Goal: Task Accomplishment & Management: Manage account settings

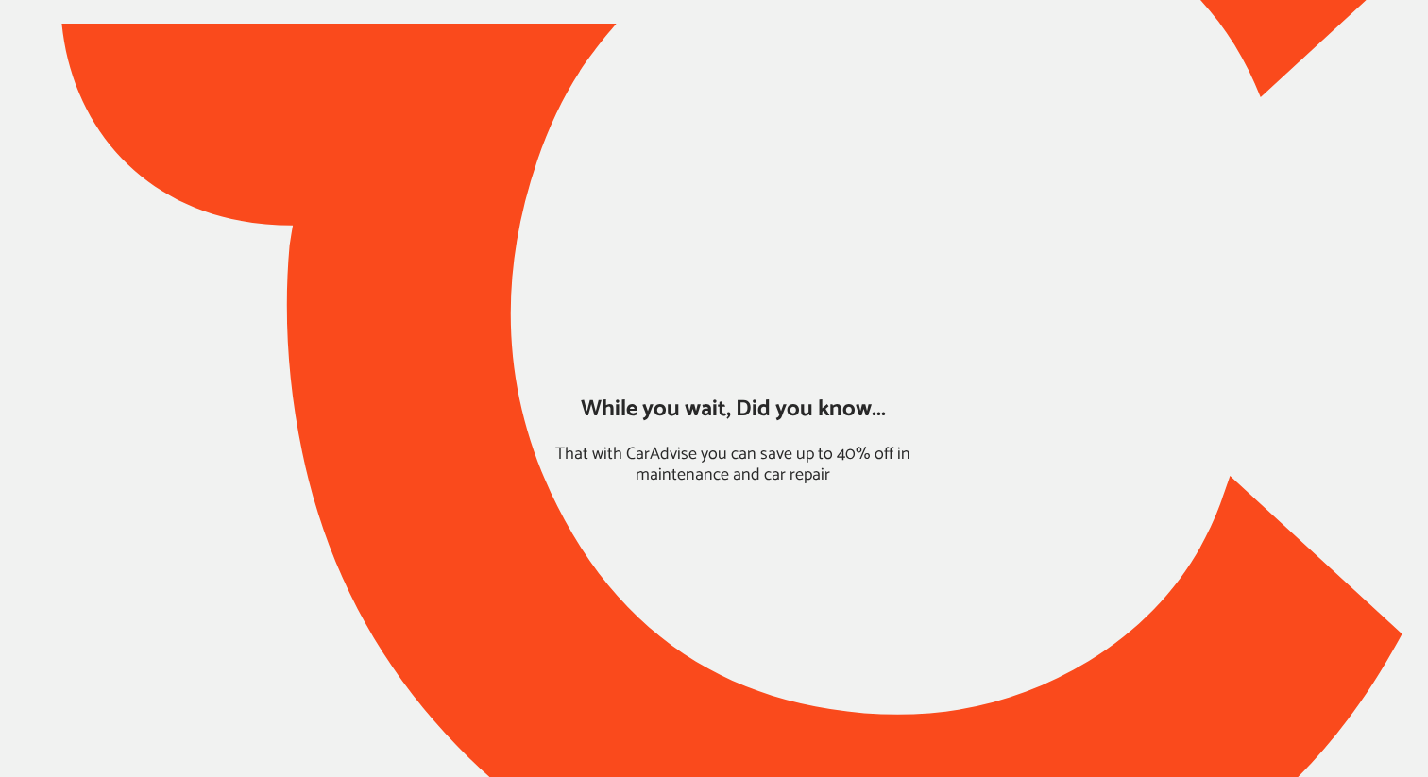
type input "*****"
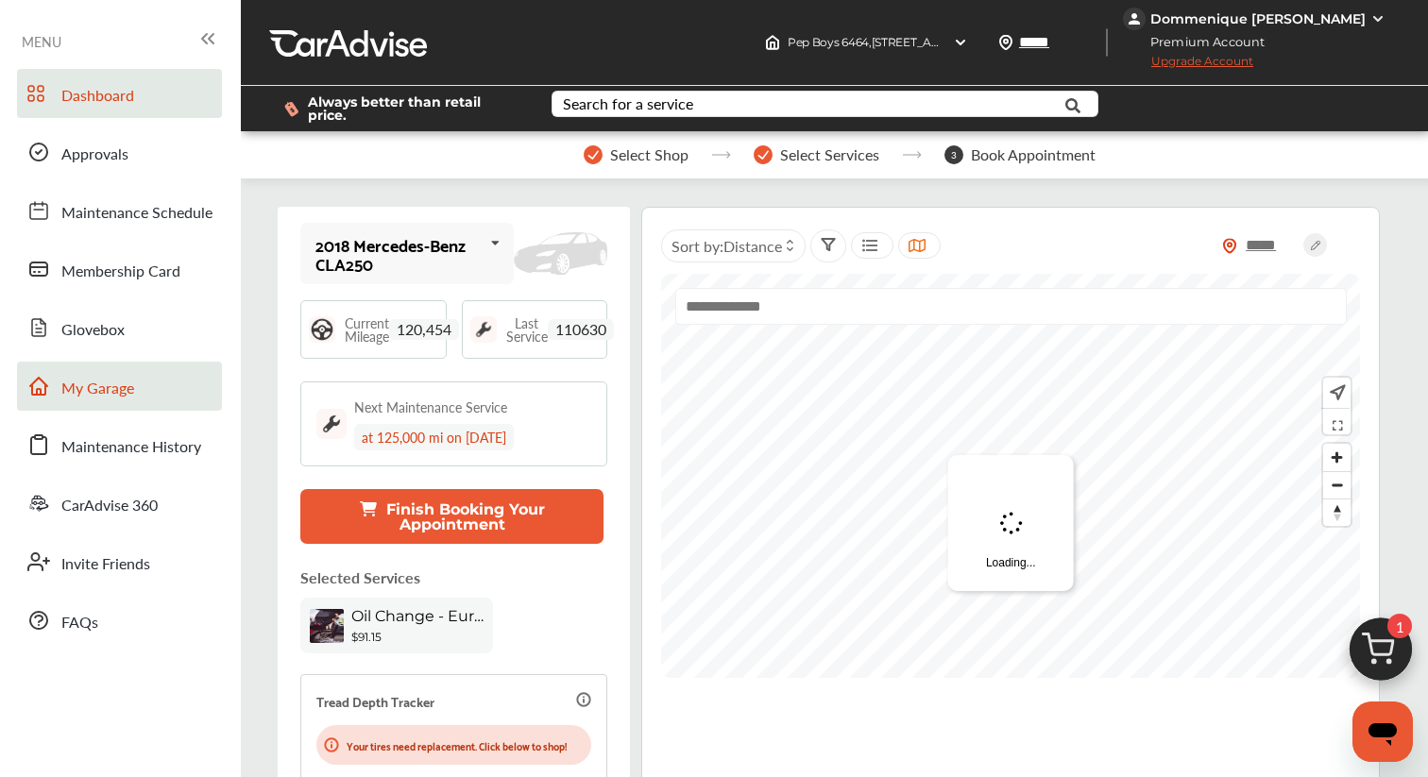
click at [145, 378] on link "My Garage" at bounding box center [119, 386] width 205 height 49
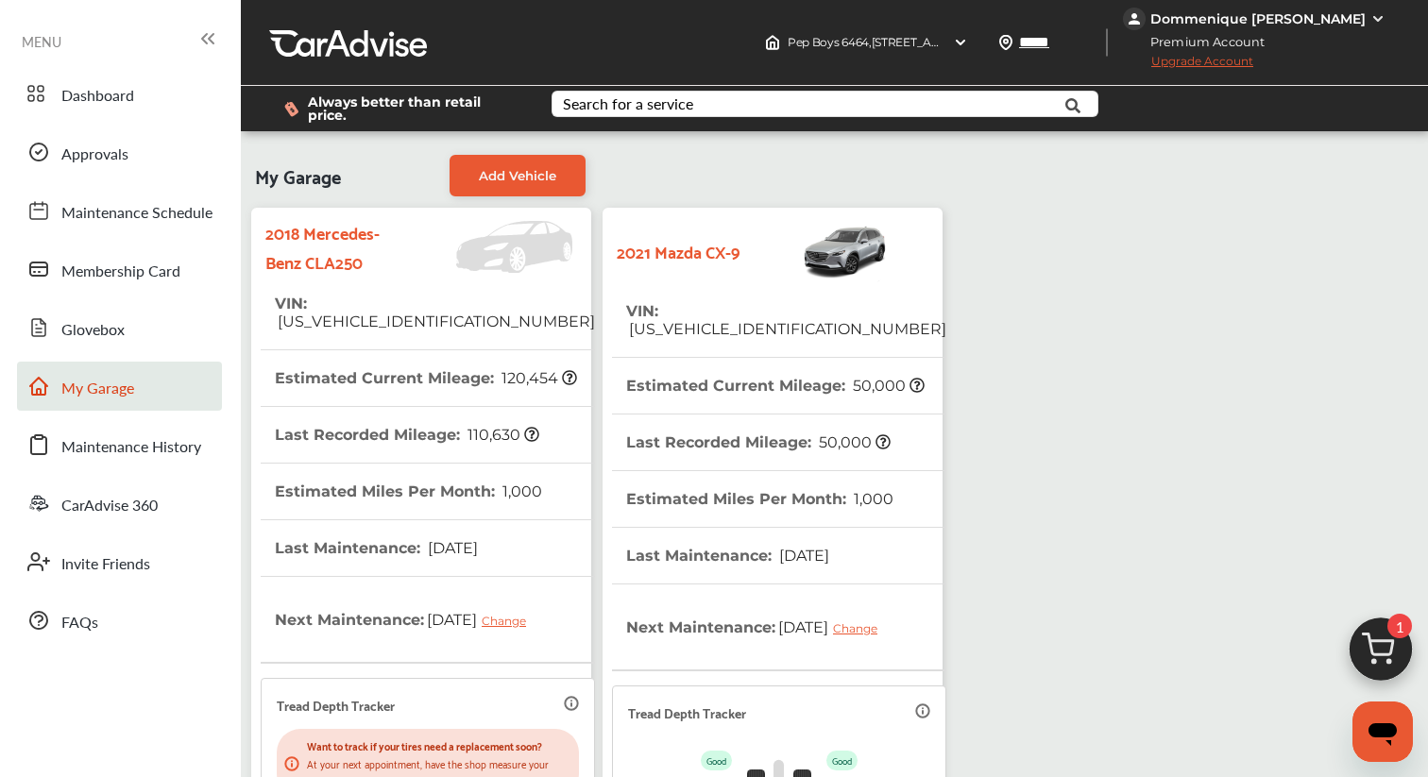
click at [701, 320] on th "VIN : [US_VEHICLE_IDENTIFICATION_NUMBER]" at bounding box center [786, 320] width 320 height 74
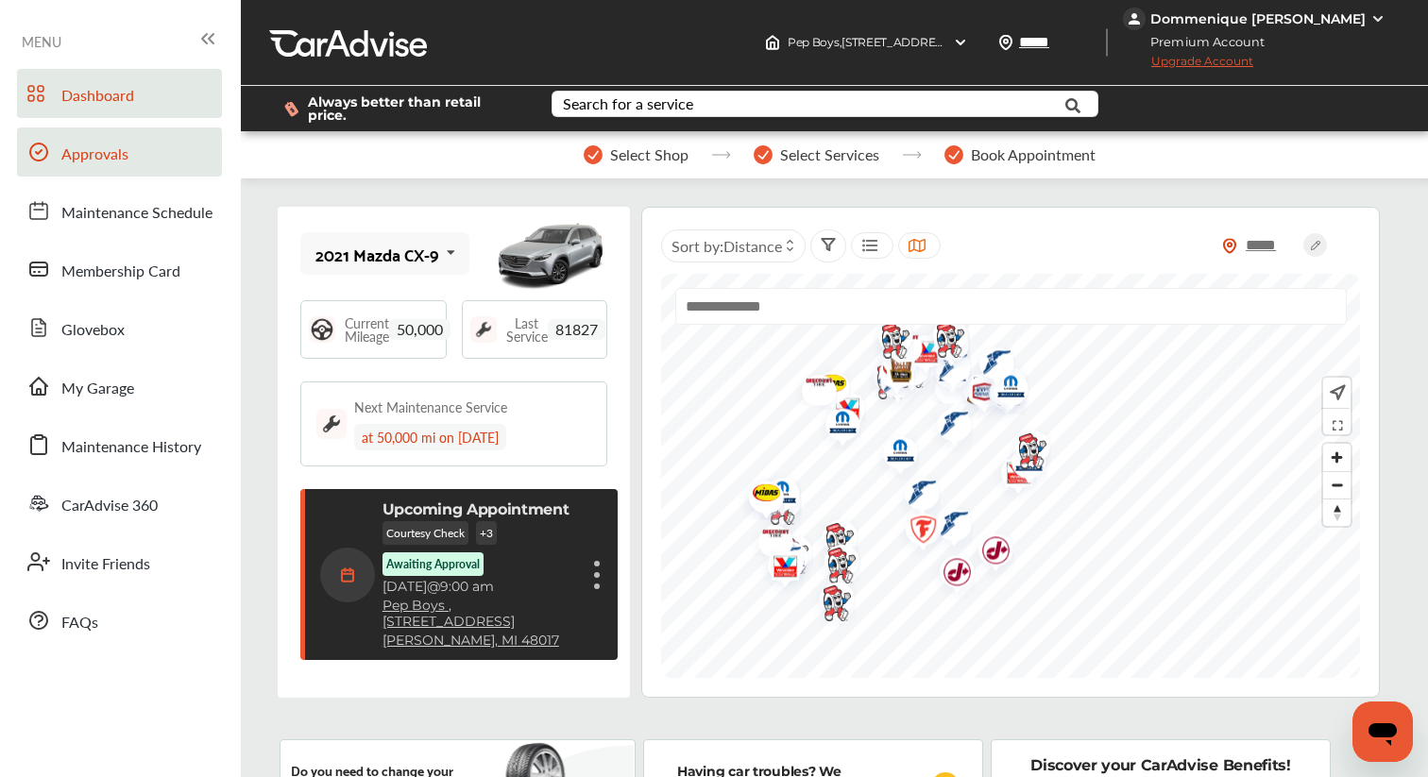
click at [113, 168] on link "Approvals" at bounding box center [119, 151] width 205 height 49
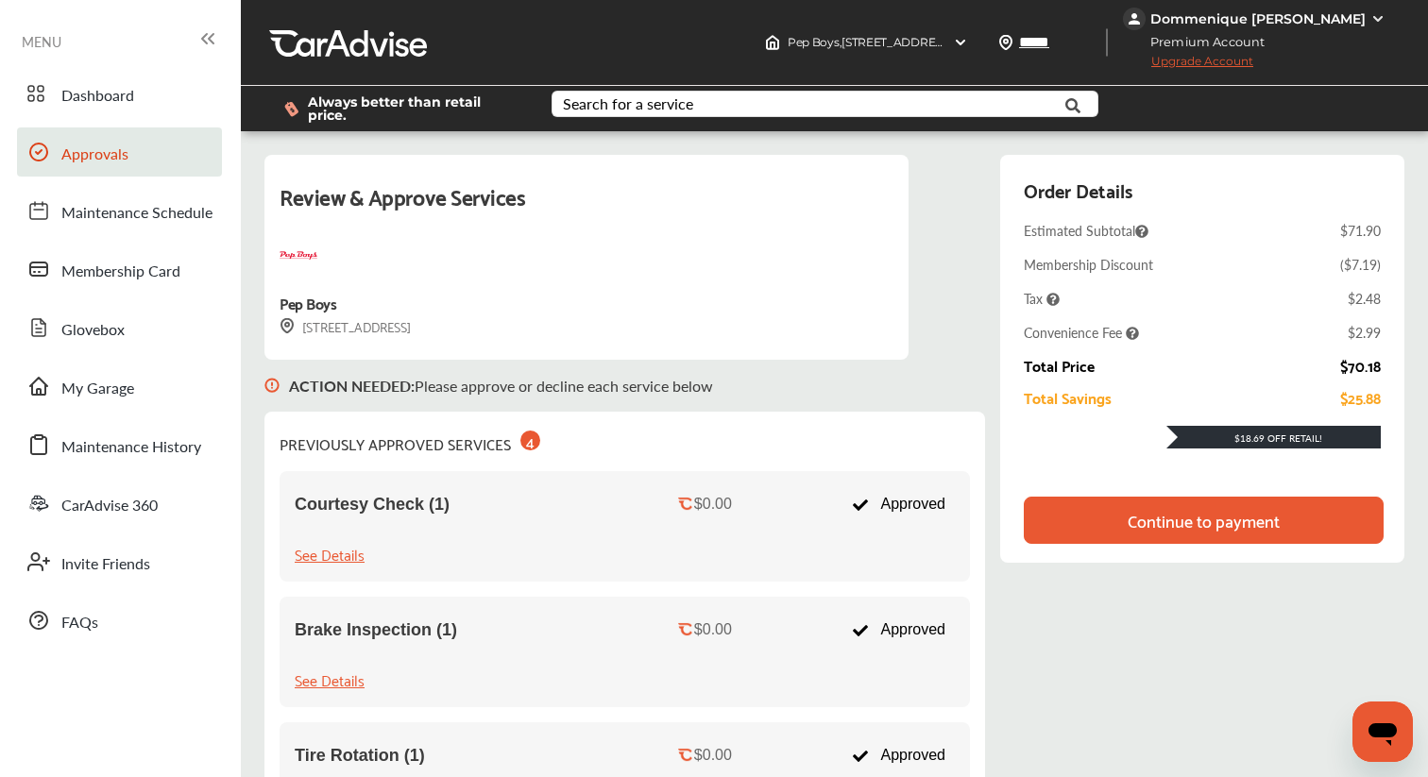
click at [1175, 511] on div "Continue to payment" at bounding box center [1203, 520] width 152 height 19
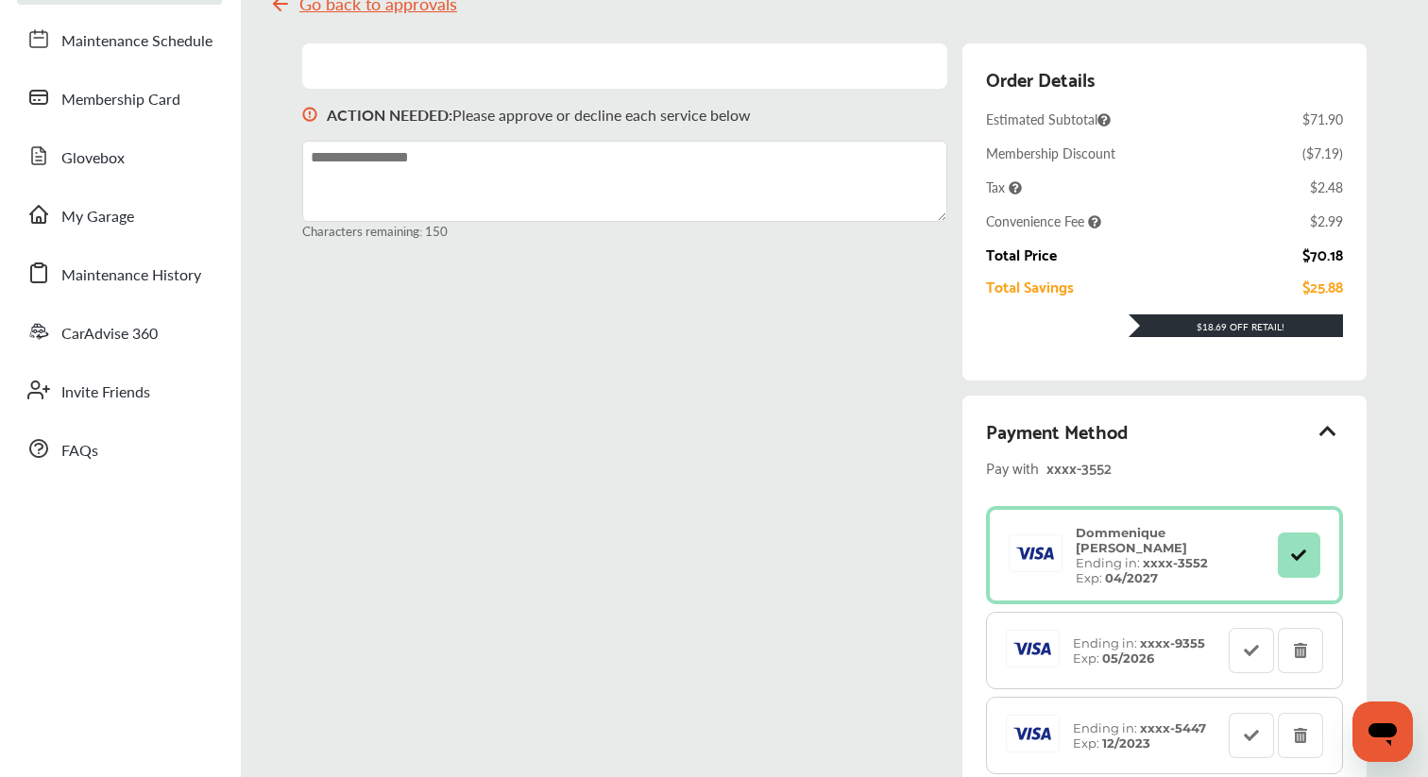
scroll to position [249, 0]
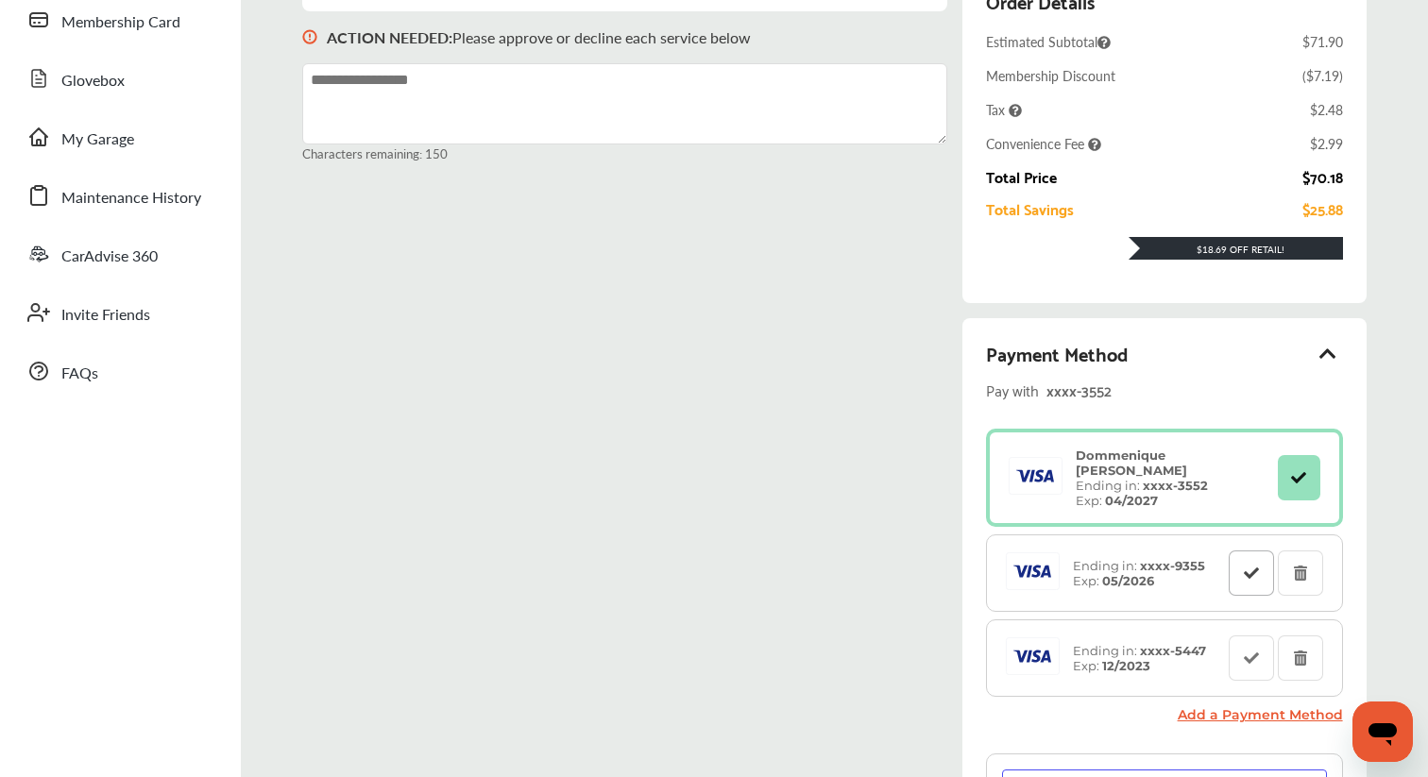
click at [1252, 555] on button at bounding box center [1250, 572] width 45 height 45
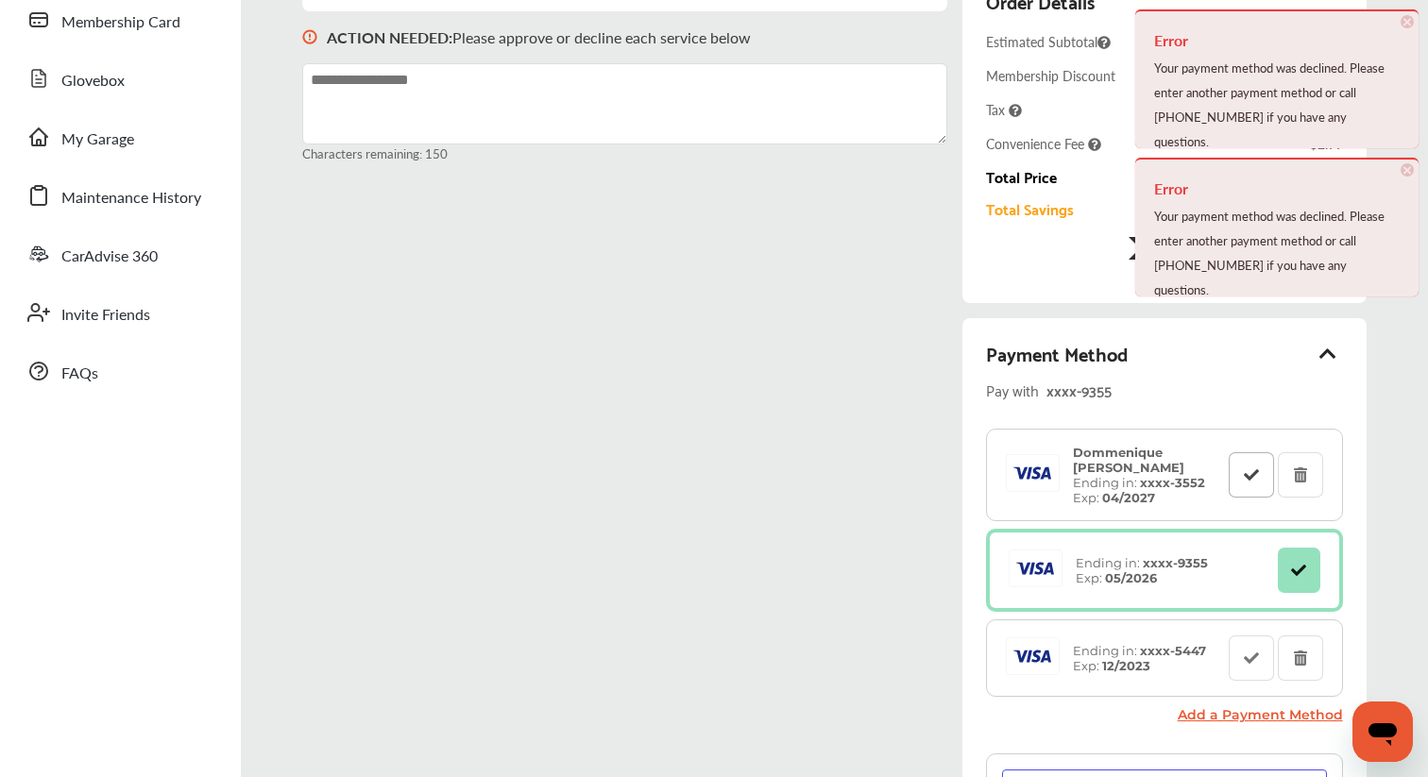
click at [1258, 467] on icon at bounding box center [1251, 473] width 18 height 13
